Goal: Obtain resource: Download file/media

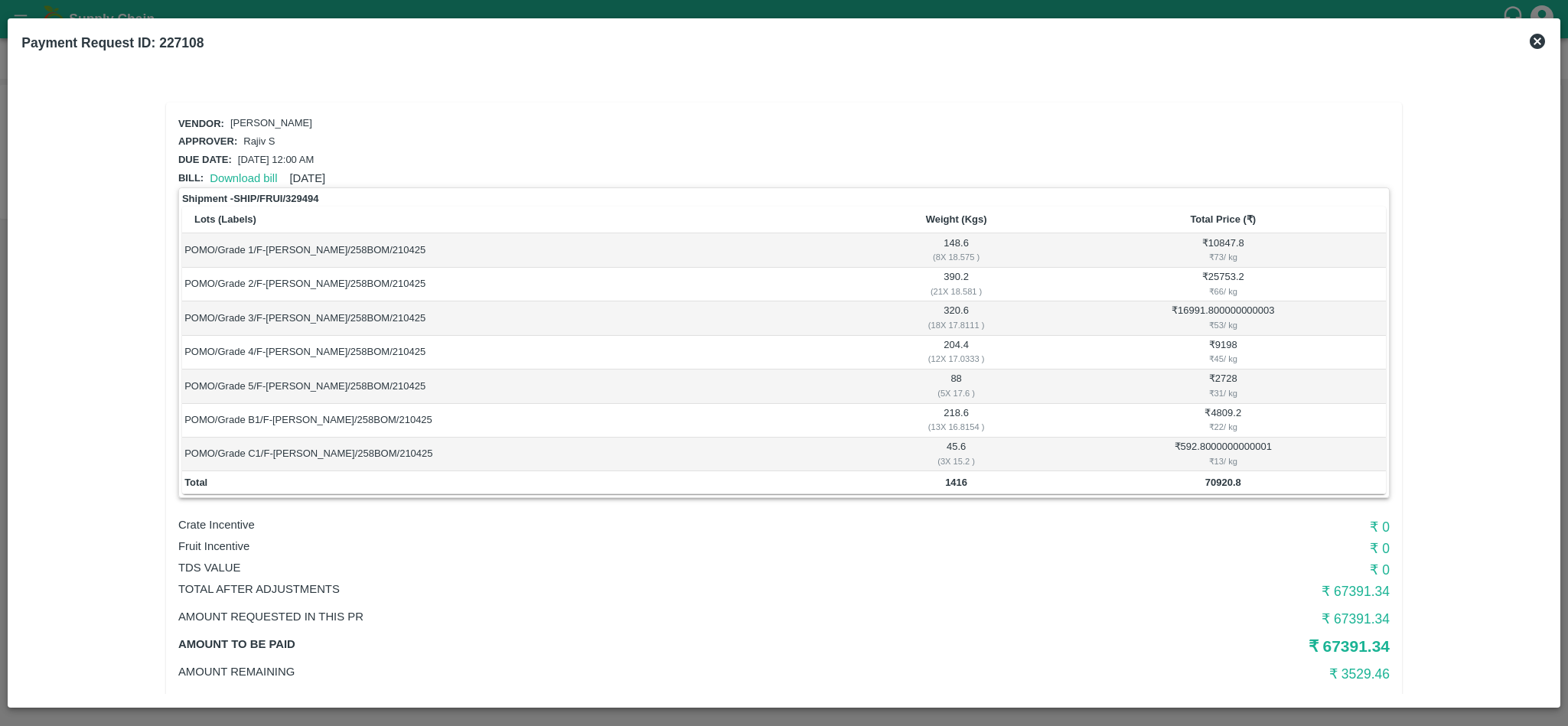
click at [1538, 40] on icon at bounding box center [1537, 41] width 19 height 19
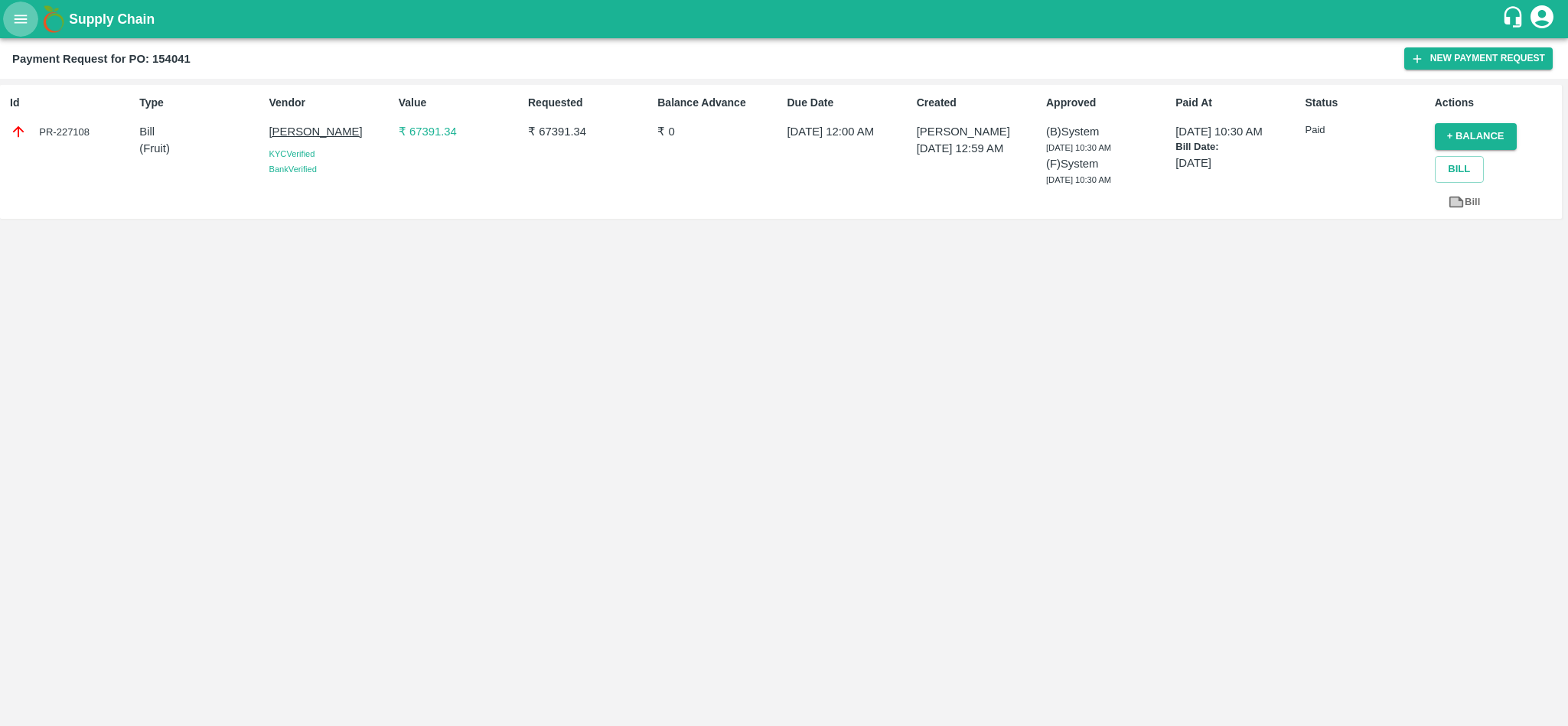
click at [14, 23] on icon "open drawer" at bounding box center [20, 18] width 13 height 8
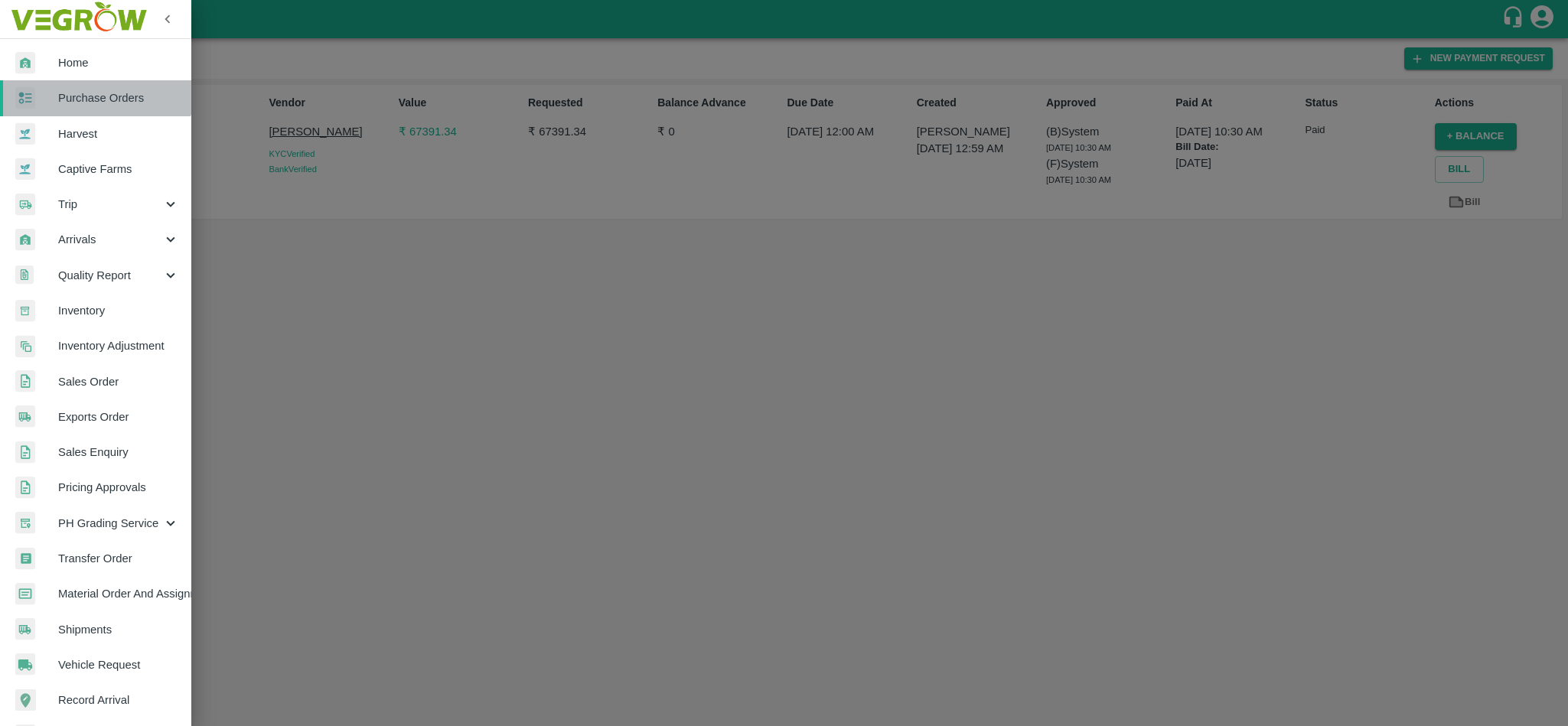
click at [95, 90] on span "Purchase Orders" at bounding box center [118, 97] width 121 height 17
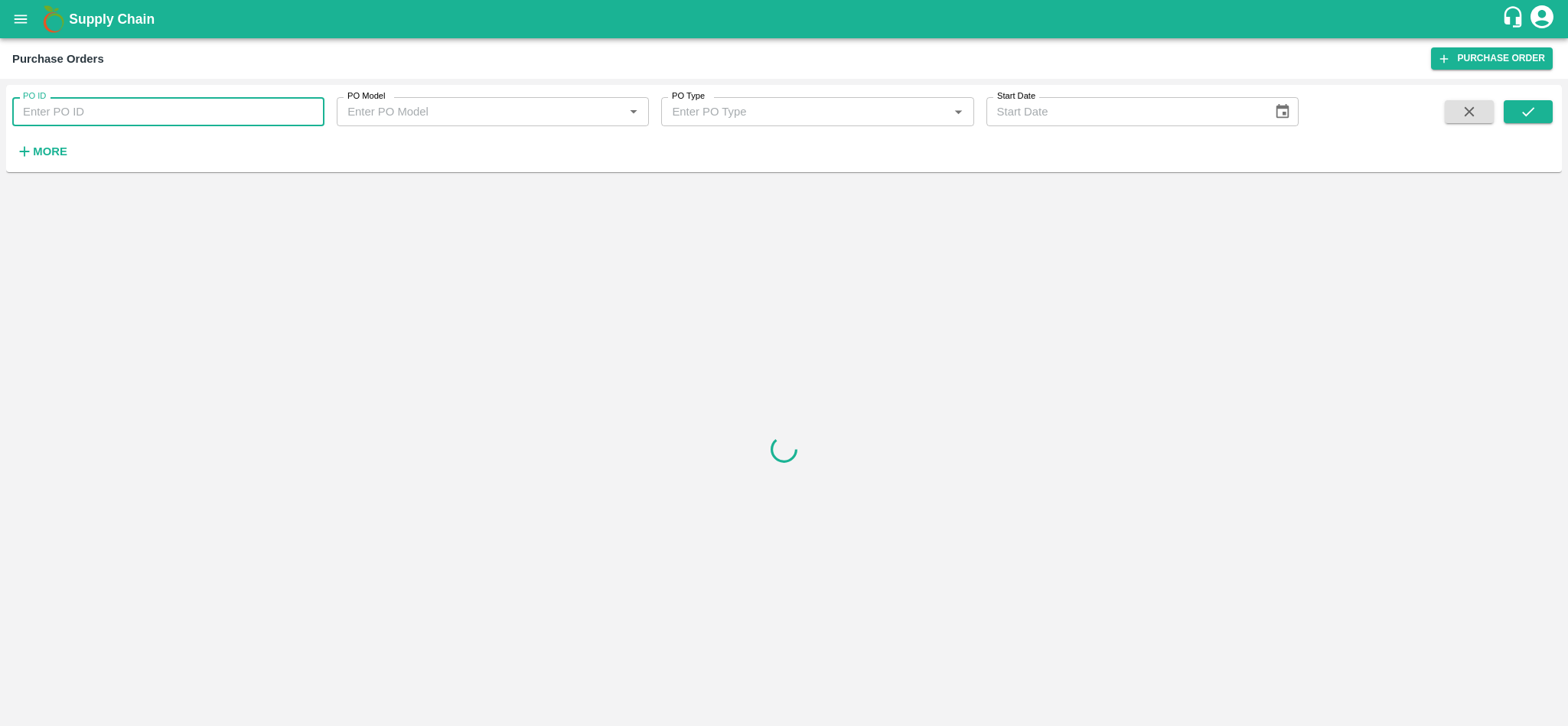
click at [53, 102] on input "PO ID" at bounding box center [168, 111] width 312 height 29
paste input "175024"
type input "175024"
click at [1522, 102] on button "submit" at bounding box center [1528, 112] width 49 height 23
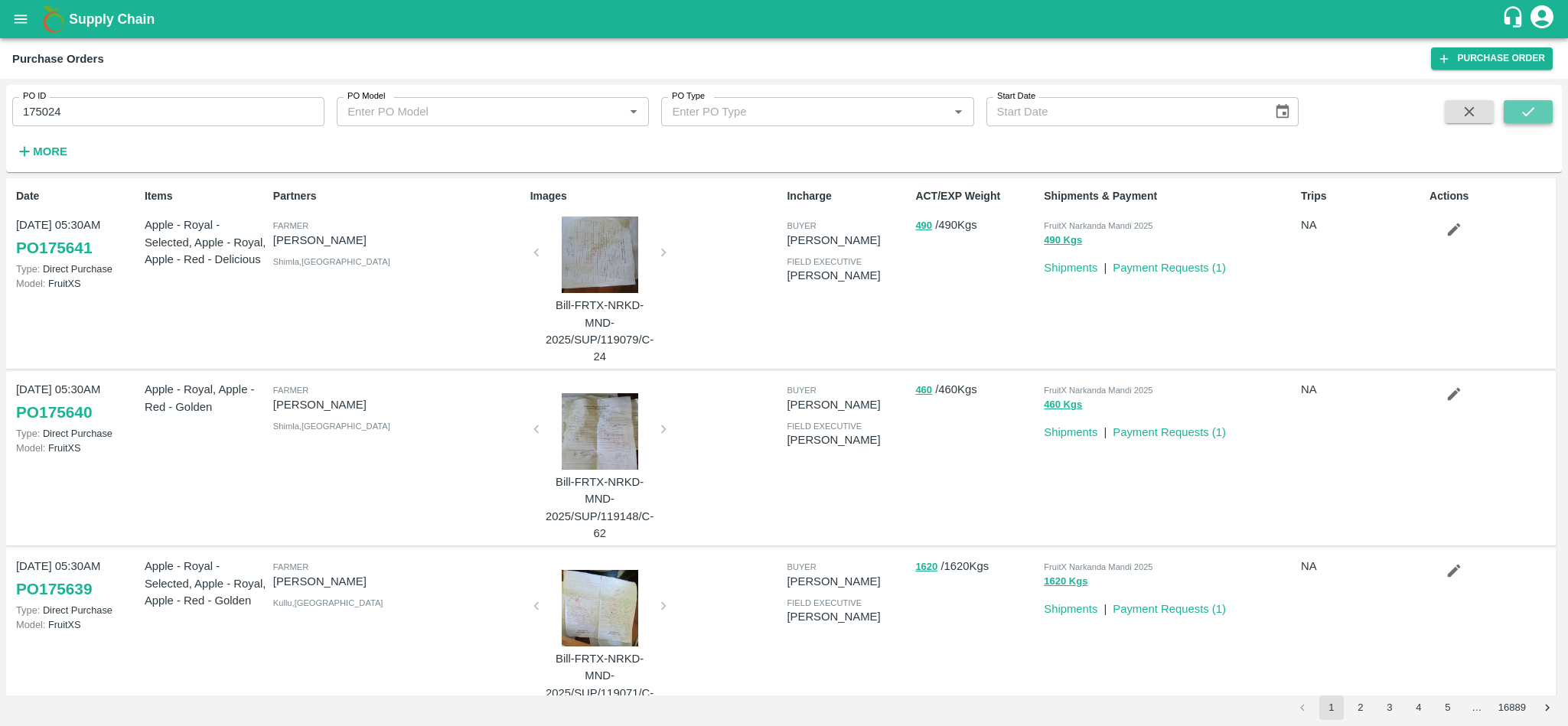
click at [1527, 112] on icon "submit" at bounding box center [1528, 111] width 17 height 17
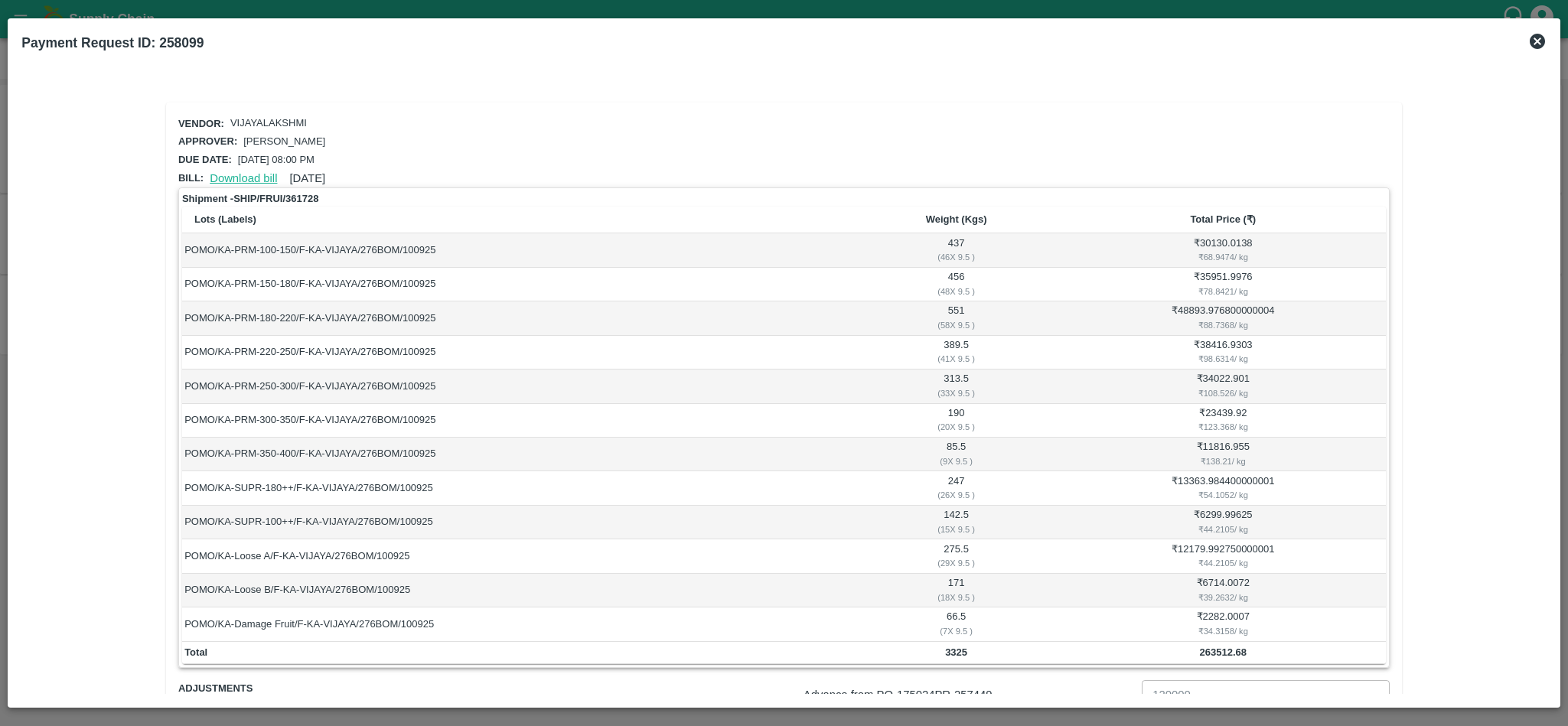
click at [234, 175] on link "Download bill" at bounding box center [243, 178] width 68 height 12
